Goal: Task Accomplishment & Management: Use online tool/utility

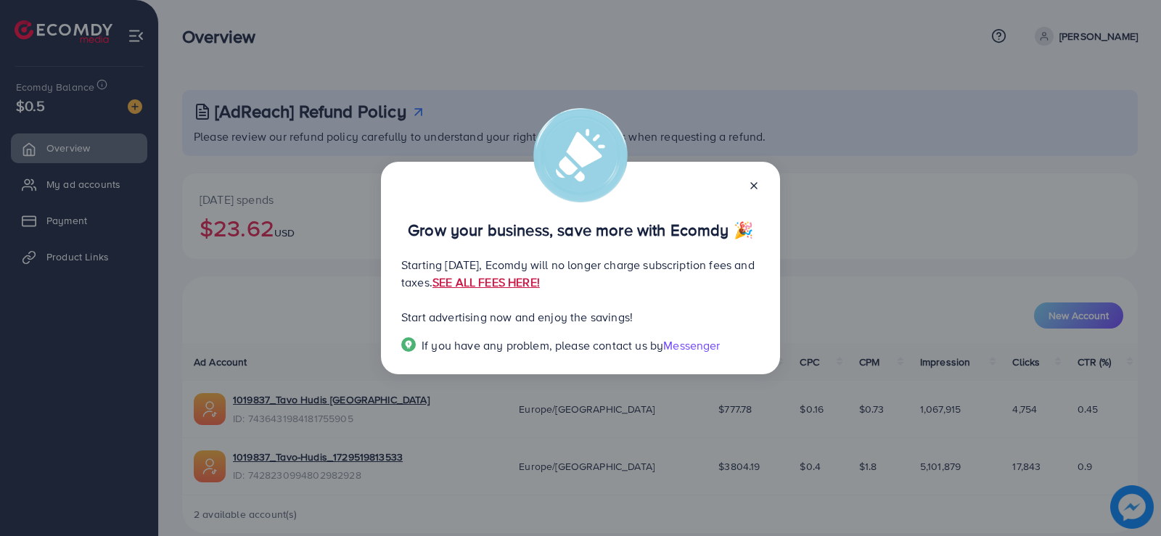
click at [540, 284] on link "SEE ALL FEES HERE!" at bounding box center [485, 282] width 107 height 16
click at [757, 186] on icon at bounding box center [754, 186] width 12 height 12
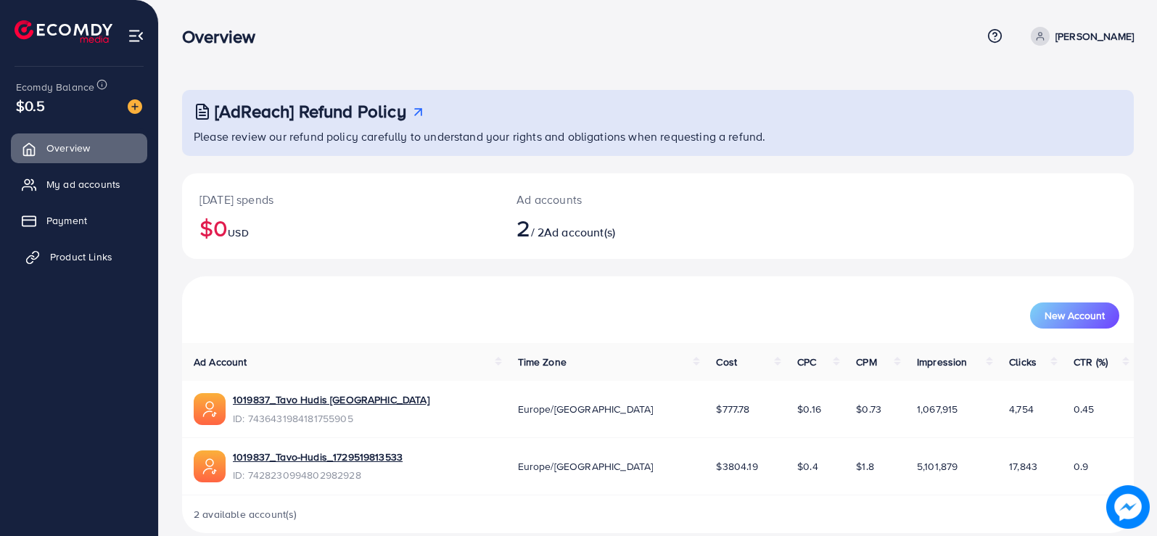
click at [79, 247] on link "Product Links" at bounding box center [79, 256] width 136 height 29
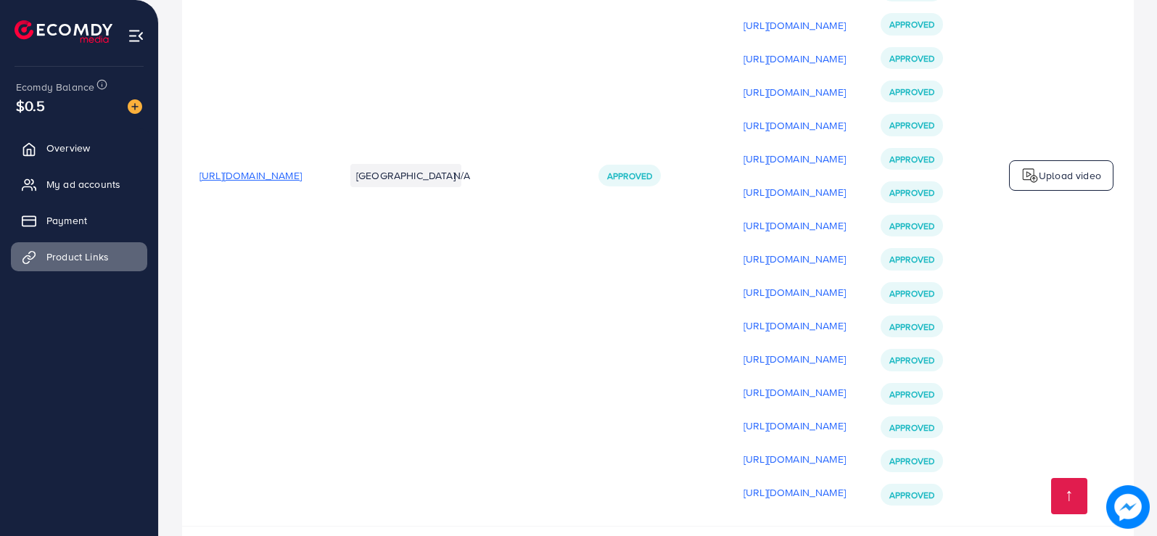
scroll to position [525, 0]
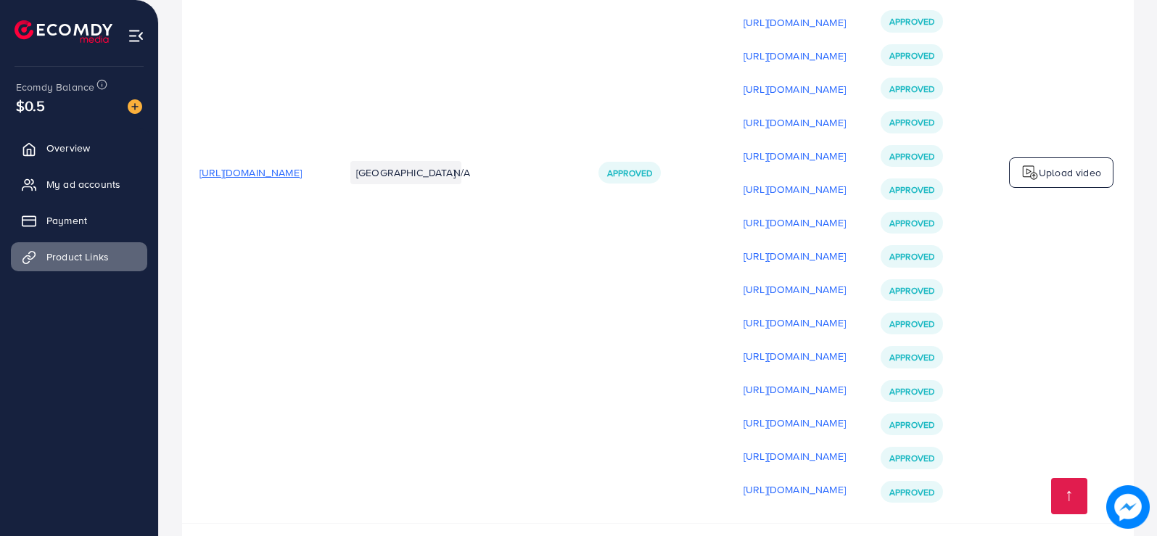
click at [302, 178] on span "https://tavohudis.lt/pages/hudziai" at bounding box center [251, 172] width 102 height 15
click at [1088, 173] on p "Upload video" at bounding box center [1070, 172] width 62 height 17
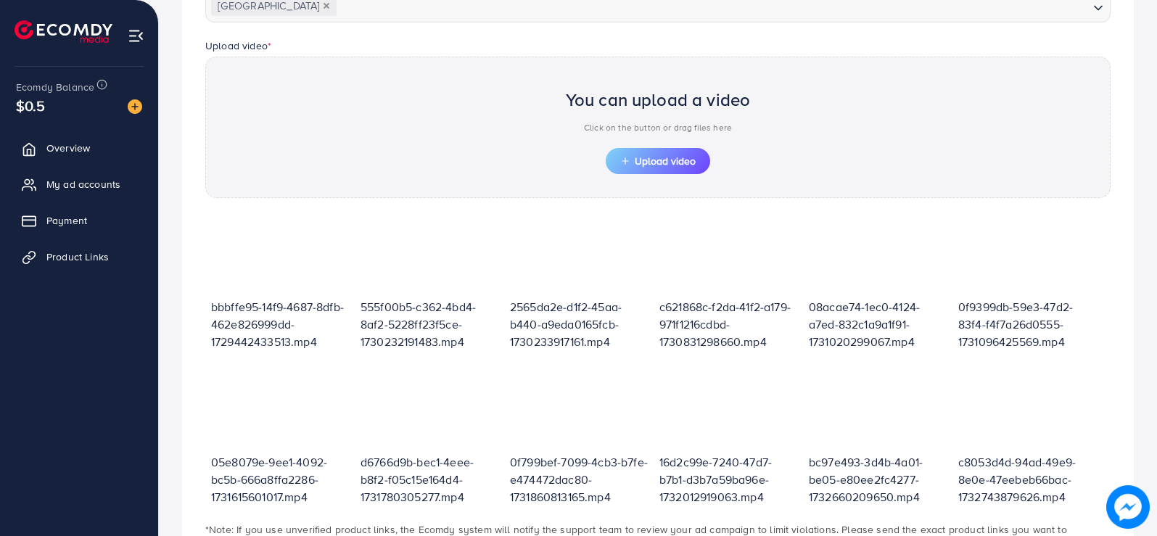
scroll to position [301, 0]
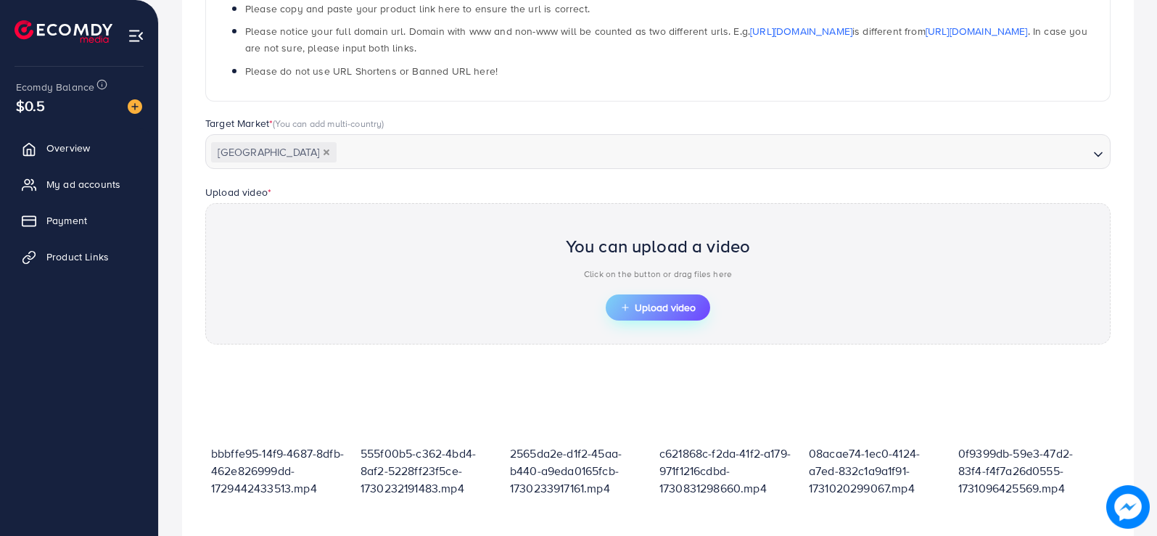
click at [675, 305] on span "Upload video" at bounding box center [657, 308] width 75 height 10
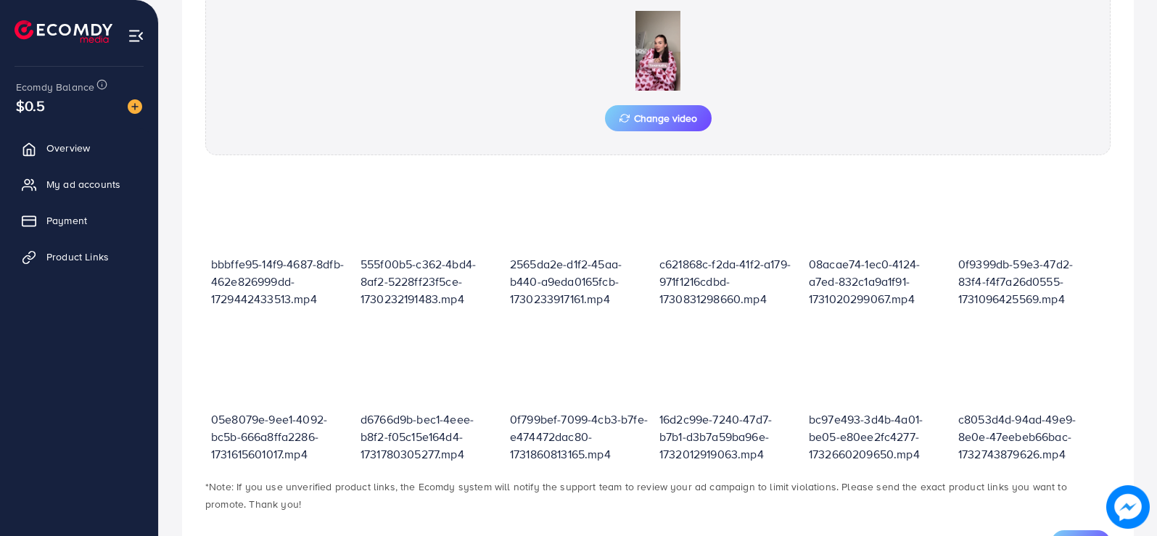
scroll to position [584, 0]
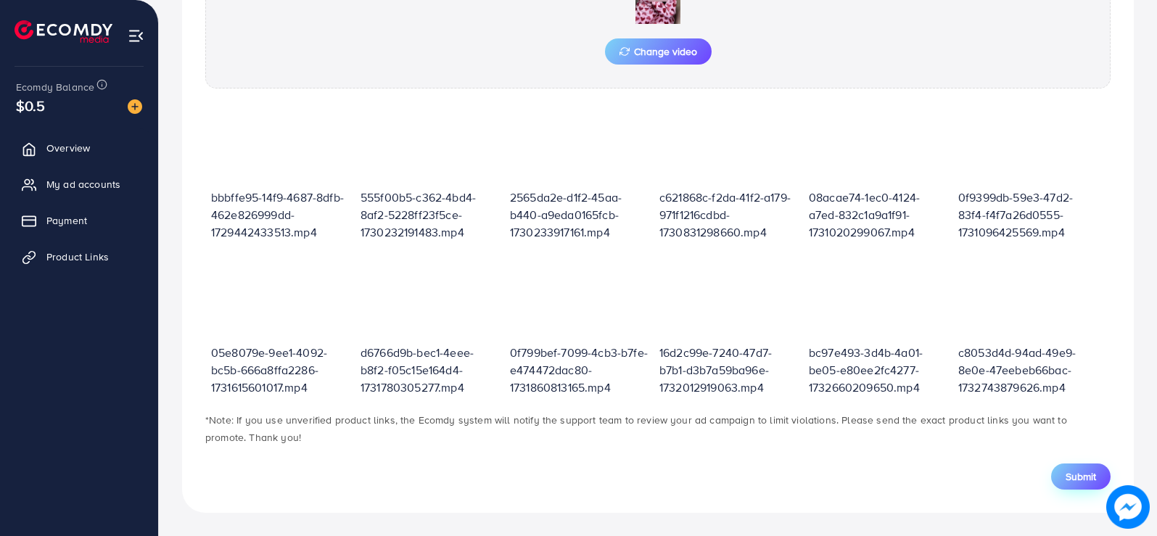
click at [1070, 474] on span "Submit" at bounding box center [1081, 476] width 30 height 15
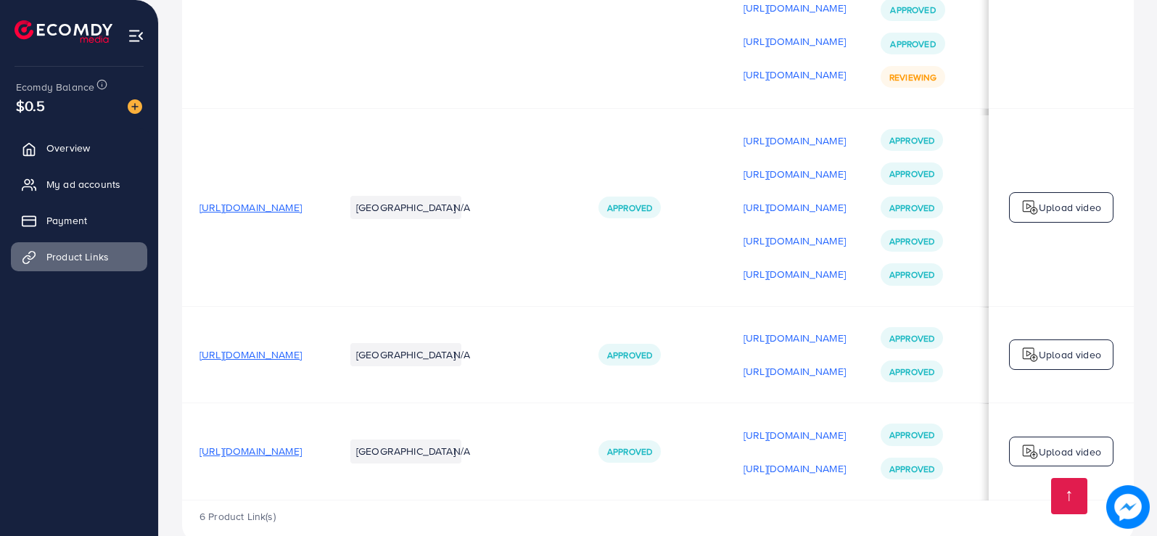
scroll to position [1011, 0]
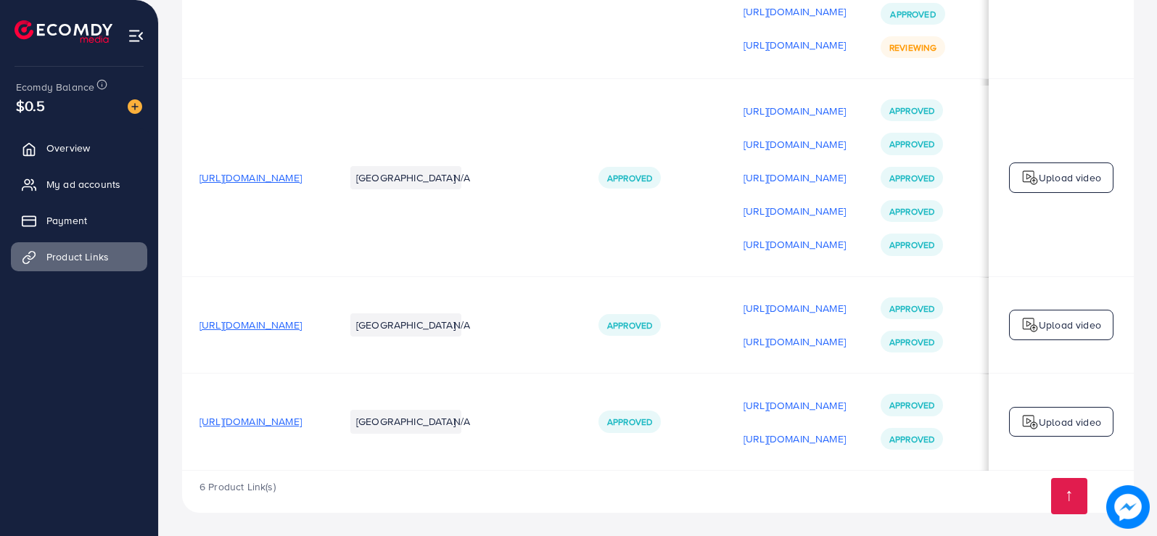
drag, startPoint x: 887, startPoint y: 467, endPoint x: 946, endPoint y: 463, distance: 58.9
click at [863, 463] on td "https://files.ecomdy.com/videos/7d853fa8-5731-4752-b416-e90ca491e16a-1752419544…" at bounding box center [794, 422] width 137 height 97
click at [856, 448] on td "https://files.ecomdy.com/videos/7d853fa8-5731-4752-b416-e90ca491e16a-1752419544…" at bounding box center [794, 422] width 137 height 97
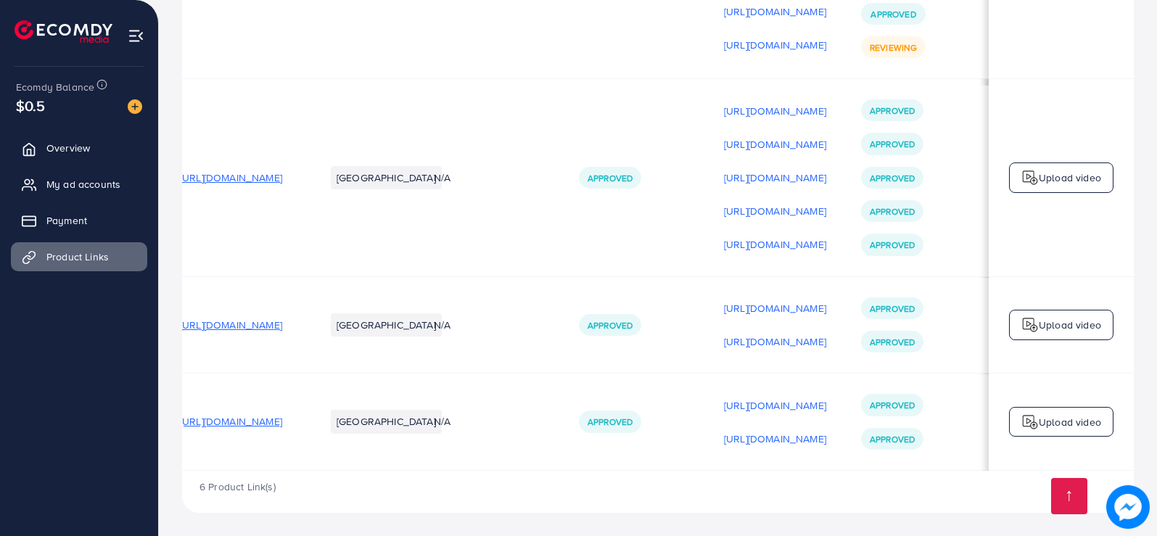
scroll to position [0, 200]
click at [802, 442] on p "https://files.ecomdy.com/videos/0a62b21e-0ea8-4cfd-8e6a-a0d3a429f7b9-1752433082…" at bounding box center [775, 438] width 102 height 17
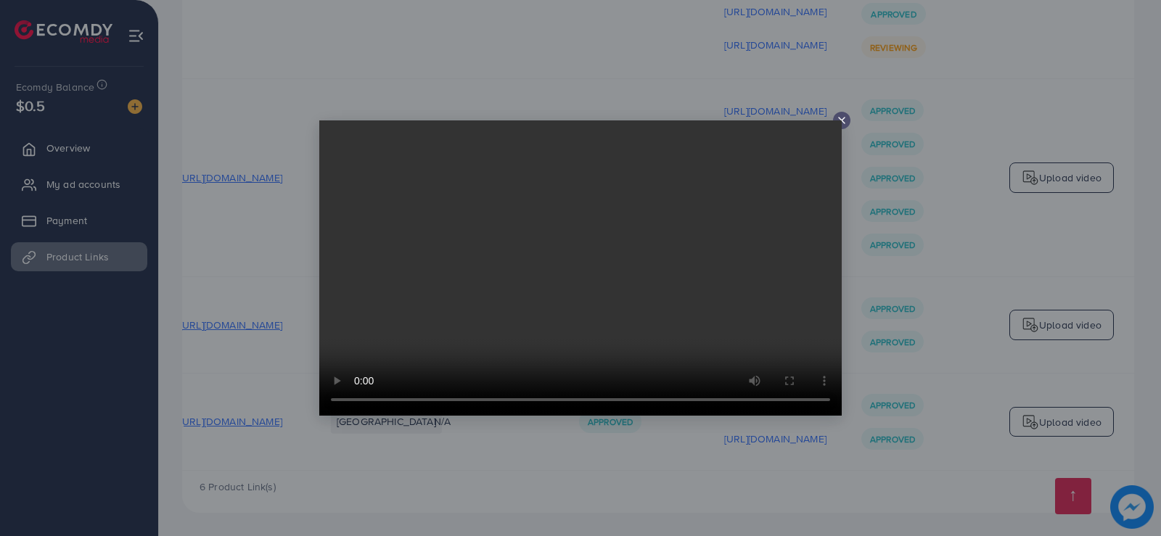
click at [843, 122] on line at bounding box center [842, 121] width 6 height 6
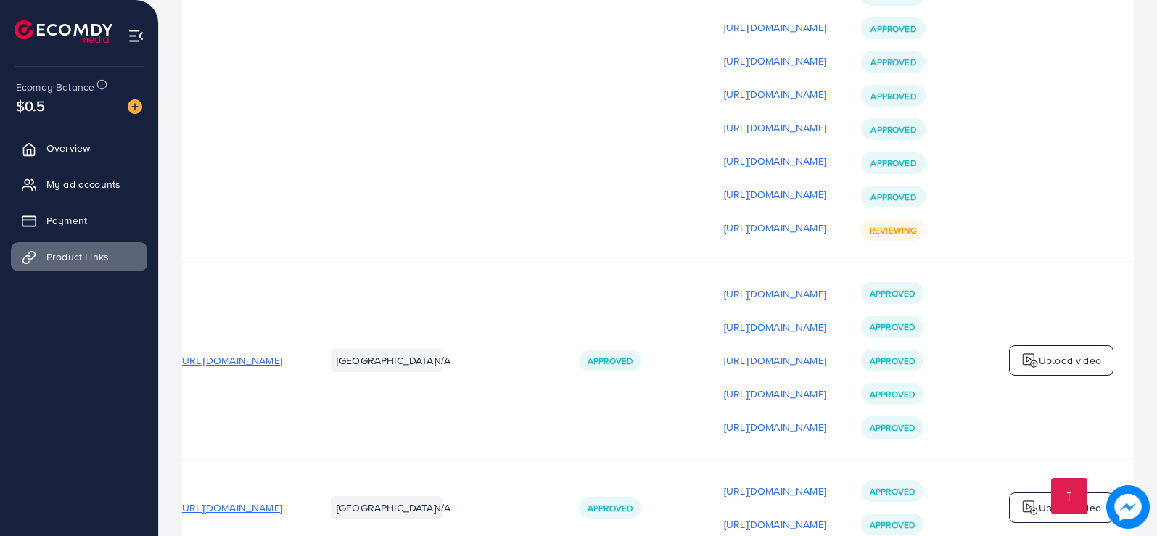
scroll to position [810, 0]
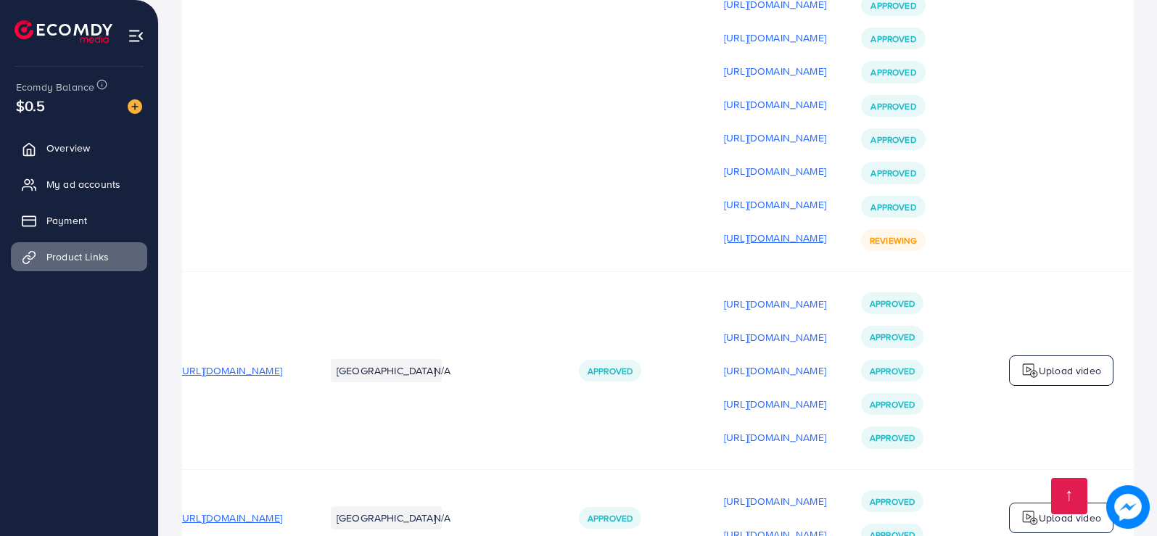
click at [731, 234] on p "https://files.ecomdy.com/videos/08a45a87-44f0-4323-8925-f680fb9c3bd5-1759484304…" at bounding box center [775, 237] width 102 height 17
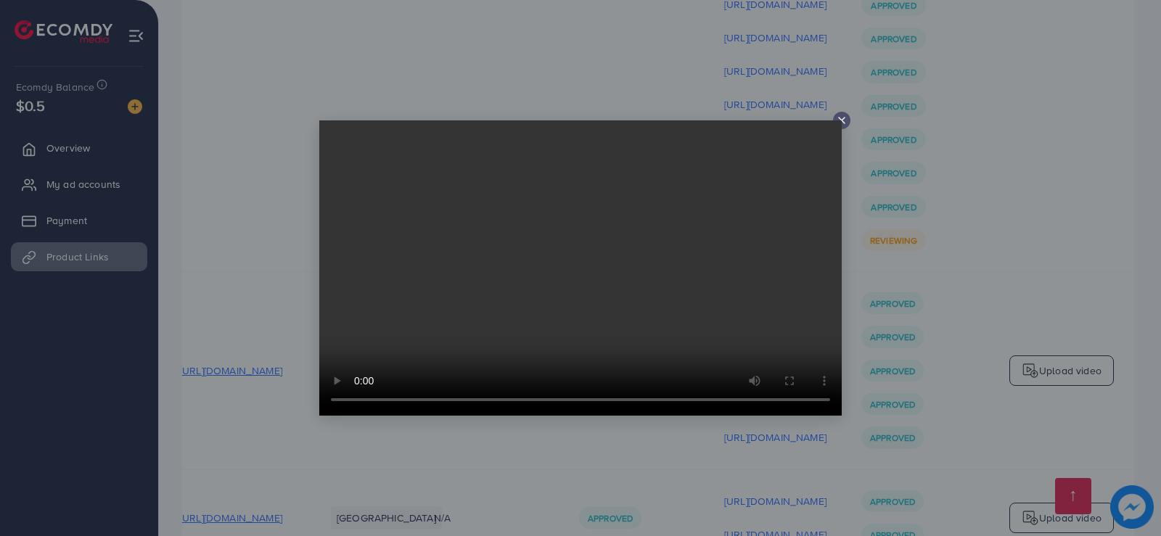
click at [839, 123] on video at bounding box center [580, 267] width 522 height 295
click at [842, 118] on icon at bounding box center [842, 121] width 12 height 12
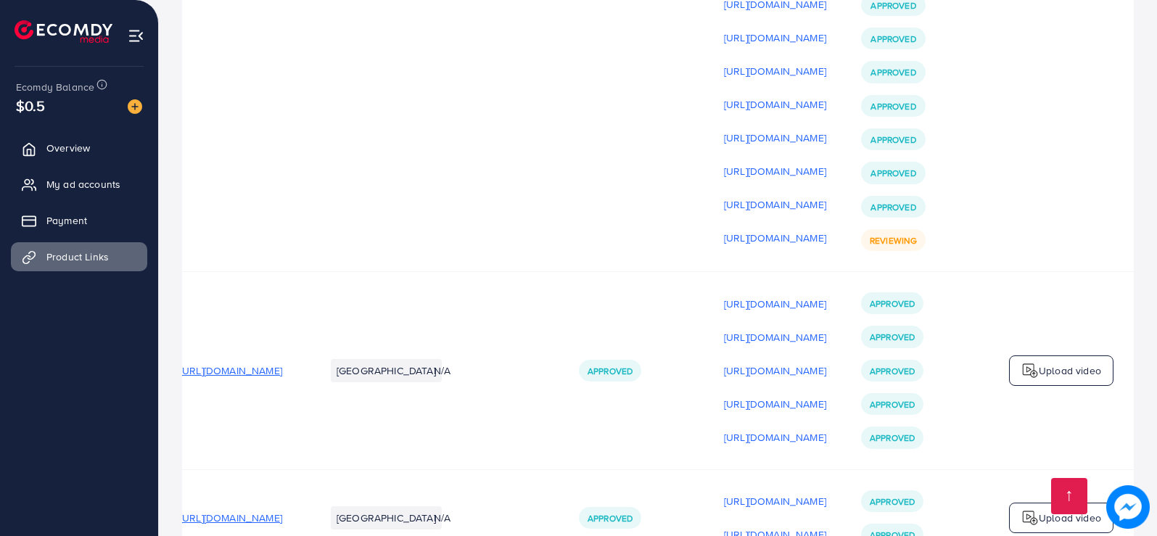
scroll to position [0, 197]
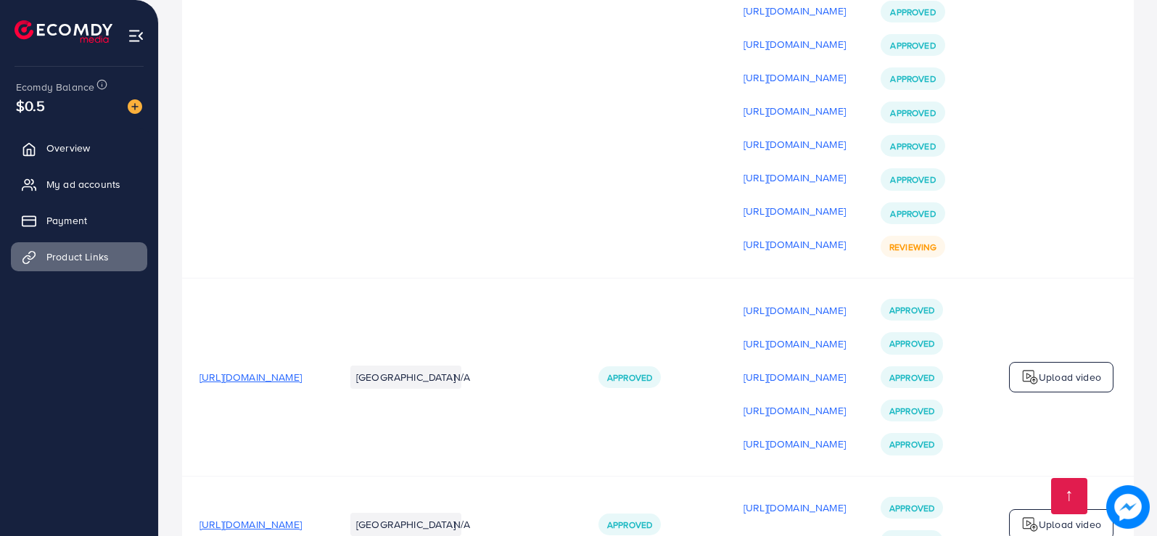
scroll to position [1011, 0]
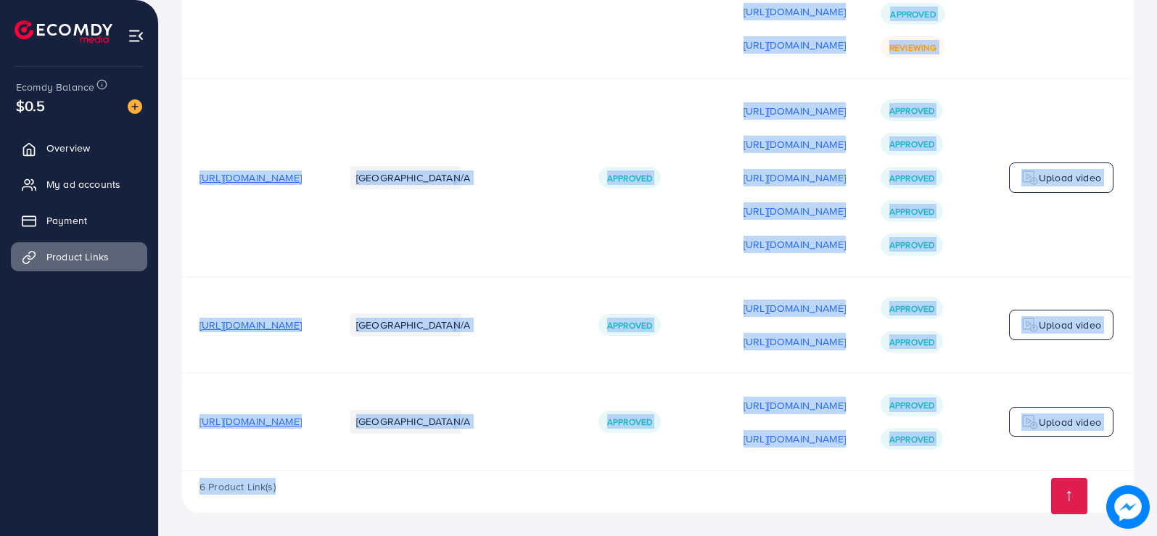
drag, startPoint x: 929, startPoint y: 472, endPoint x: 1003, endPoint y: 468, distance: 74.9
drag, startPoint x: 956, startPoint y: 466, endPoint x: 1040, endPoint y: 465, distance: 84.2
click at [1040, 465] on tr "https://tavohudis.lt/products/spurgu-pikniko-pledas Lithuania N/A Approved http…" at bounding box center [667, 422] width 971 height 97
click at [863, 457] on td "https://files.ecomdy.com/videos/7d853fa8-5731-4752-b416-e90ca491e16a-1752419544…" at bounding box center [794, 422] width 137 height 97
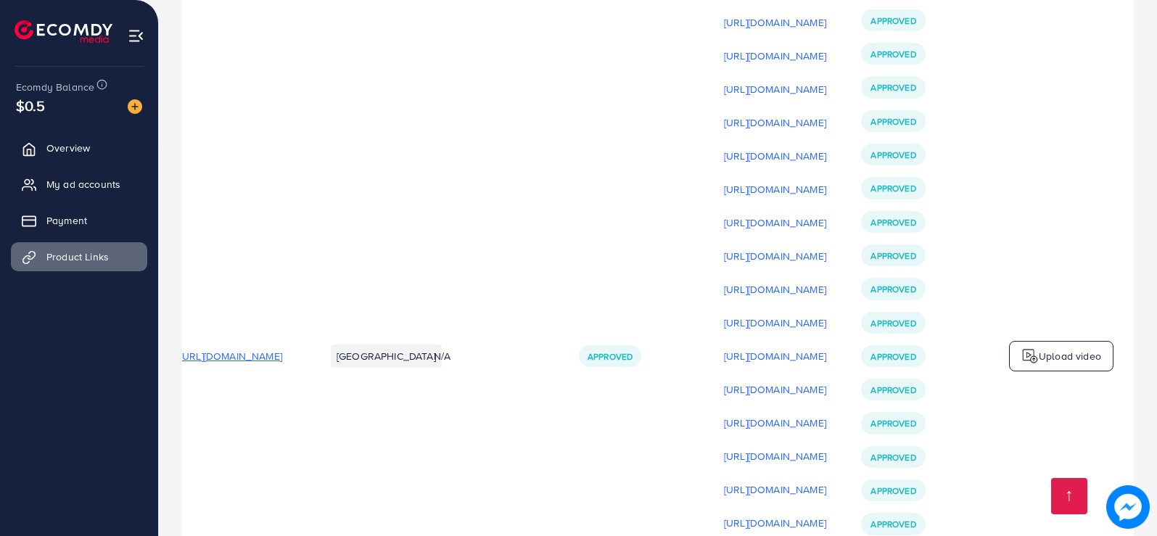
scroll to position [325, 0]
